Goal: Check status: Check status

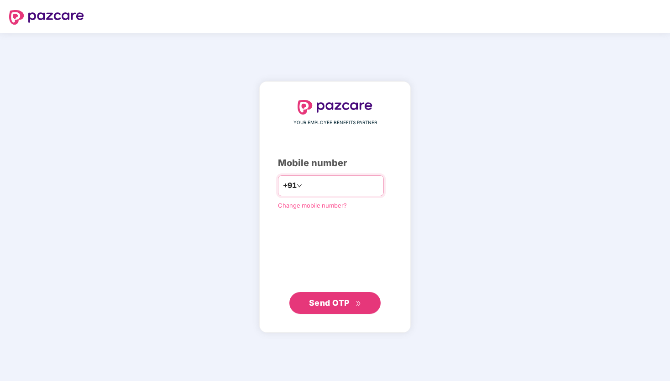
click at [322, 185] on input "number" at bounding box center [341, 186] width 75 height 15
click at [369, 222] on div "YOUR EMPLOYEE BENEFITS PARTNER Mobile number +91 Change mobile number? Send OTP" at bounding box center [335, 207] width 114 height 215
click at [332, 189] on input "number" at bounding box center [341, 186] width 75 height 15
type input "**********"
click at [333, 304] on span "Send OTP" at bounding box center [329, 303] width 41 height 10
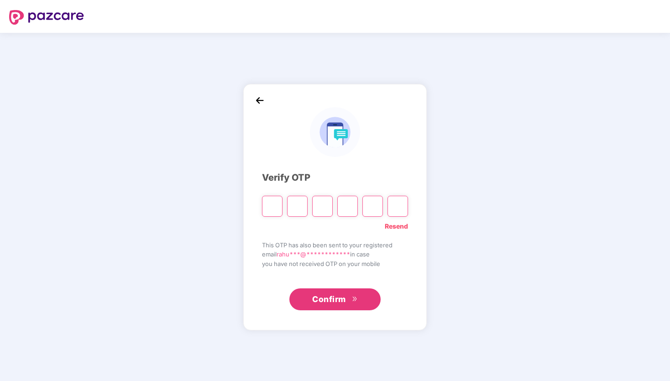
type input "*"
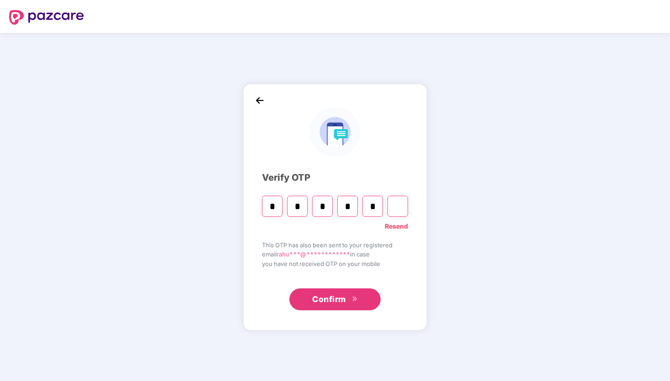
type input "*"
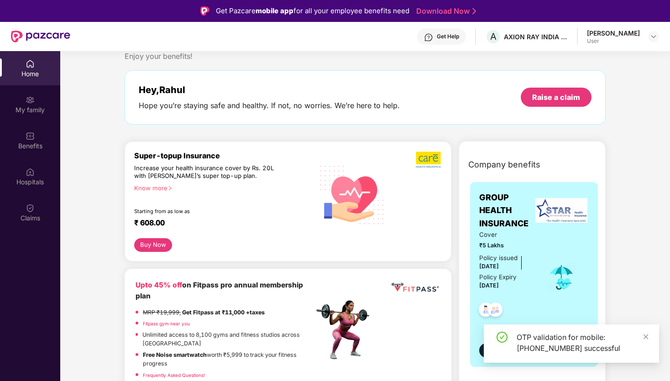
scroll to position [25, 0]
click at [31, 216] on div "Claims" at bounding box center [30, 218] width 60 height 9
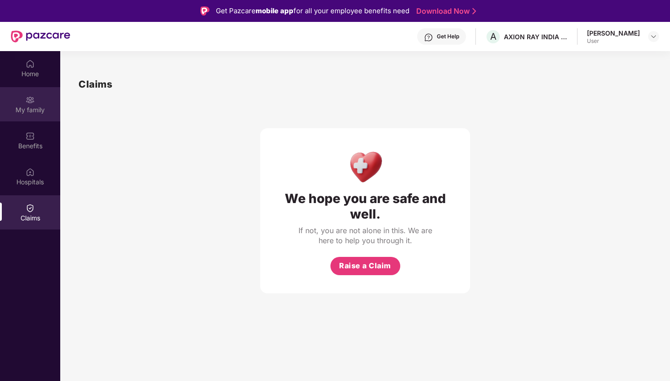
click at [28, 106] on div "My family" at bounding box center [30, 109] width 60 height 9
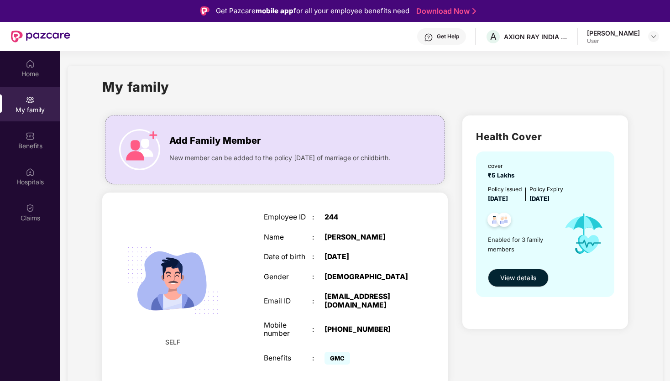
drag, startPoint x: 156, startPoint y: 260, endPoint x: 254, endPoint y: 227, distance: 103.7
